Goal: Transaction & Acquisition: Obtain resource

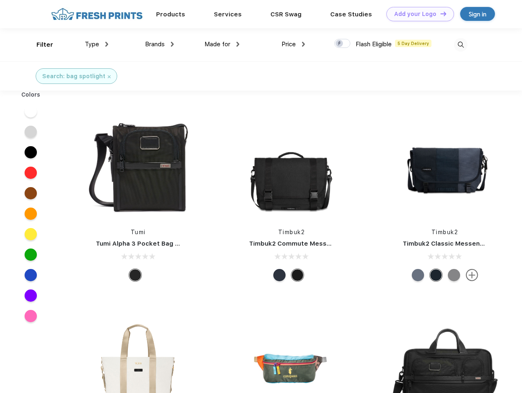
click at [417, 14] on link "Add your Logo Design Tool" at bounding box center [420, 14] width 68 height 14
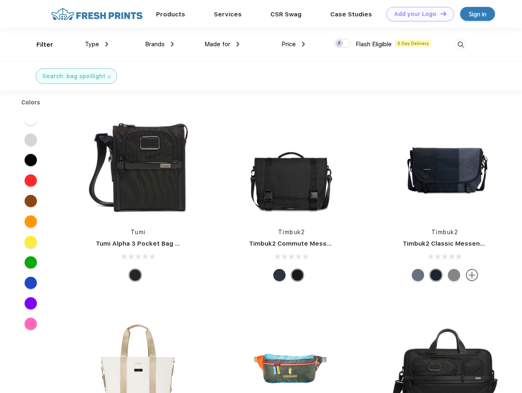
click at [0, 0] on div "Design Tool" at bounding box center [0, 0] width 0 height 0
click at [440, 14] on link "Add your Logo Design Tool" at bounding box center [420, 14] width 68 height 14
click at [39, 45] on div "Filter" at bounding box center [44, 44] width 17 height 9
click at [97, 44] on span "Type" at bounding box center [92, 44] width 14 height 7
click at [159, 44] on span "Brands" at bounding box center [155, 44] width 20 height 7
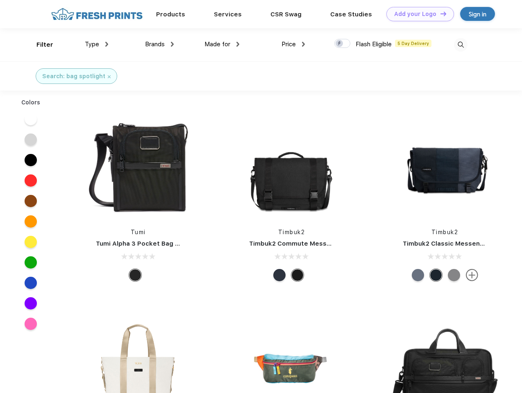
click at [222, 44] on span "Made for" at bounding box center [217, 44] width 26 height 7
click at [293, 44] on span "Price" at bounding box center [288, 44] width 14 height 7
click at [342, 44] on div at bounding box center [342, 43] width 16 height 9
click at [340, 44] on input "checkbox" at bounding box center [336, 41] width 5 height 5
click at [460, 45] on img at bounding box center [461, 45] width 14 height 14
